Goal: Information Seeking & Learning: Understand process/instructions

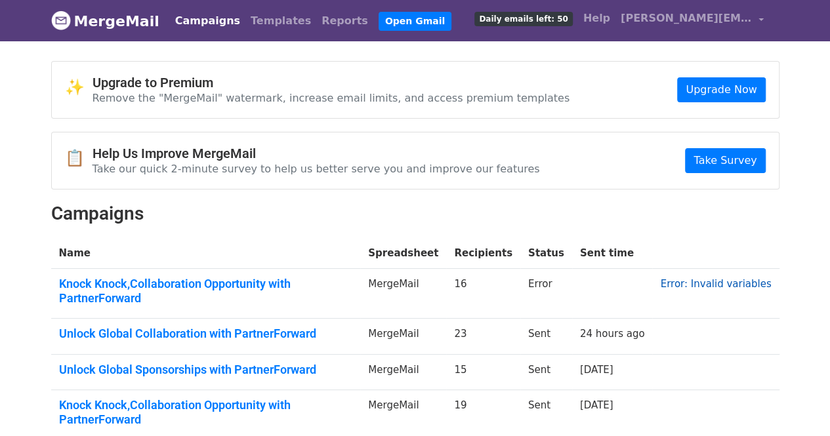
click at [686, 285] on link "Error: Invalid variables" at bounding box center [715, 284] width 111 height 12
click at [711, 278] on link "Error: Invalid variables" at bounding box center [715, 284] width 111 height 12
click at [723, 285] on link "Error: Invalid variables" at bounding box center [715, 284] width 111 height 12
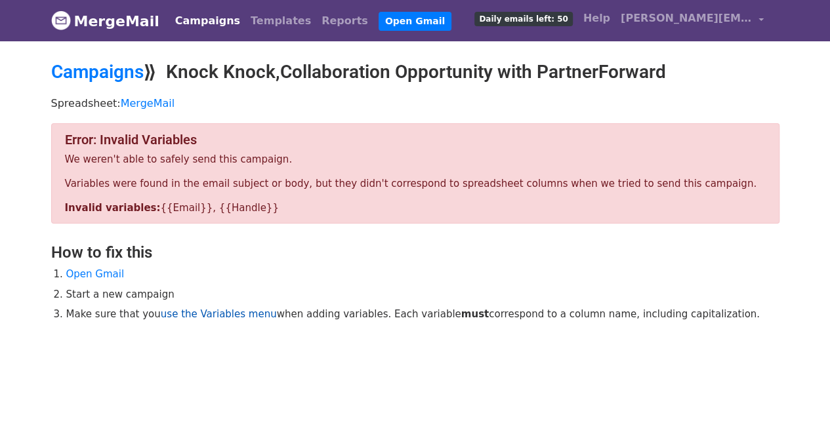
click at [222, 314] on link "use the Variables menu" at bounding box center [219, 314] width 116 height 12
